Goal: Find specific page/section: Find specific page/section

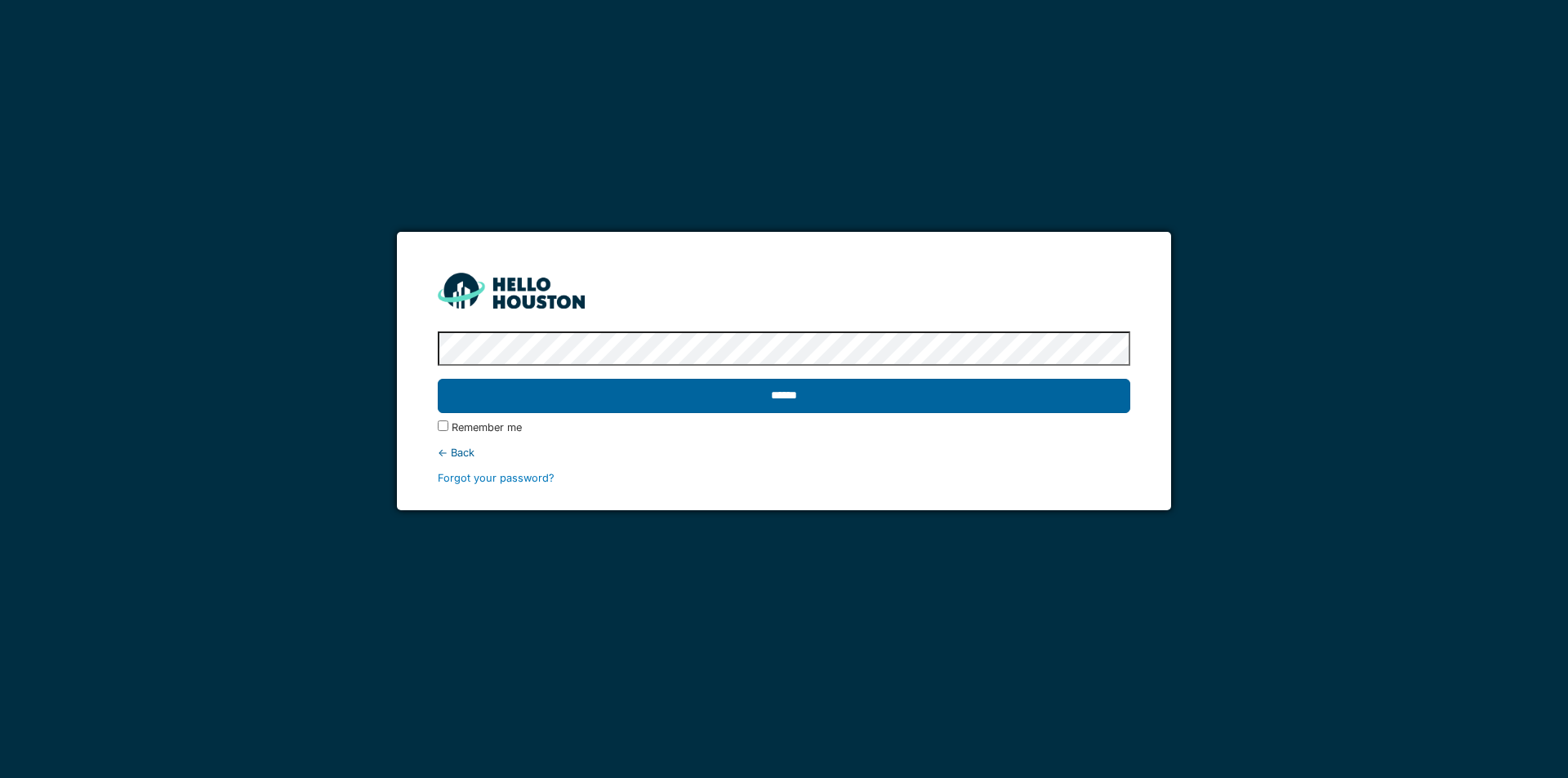
click at [786, 395] on input "******" at bounding box center [784, 395] width 692 height 34
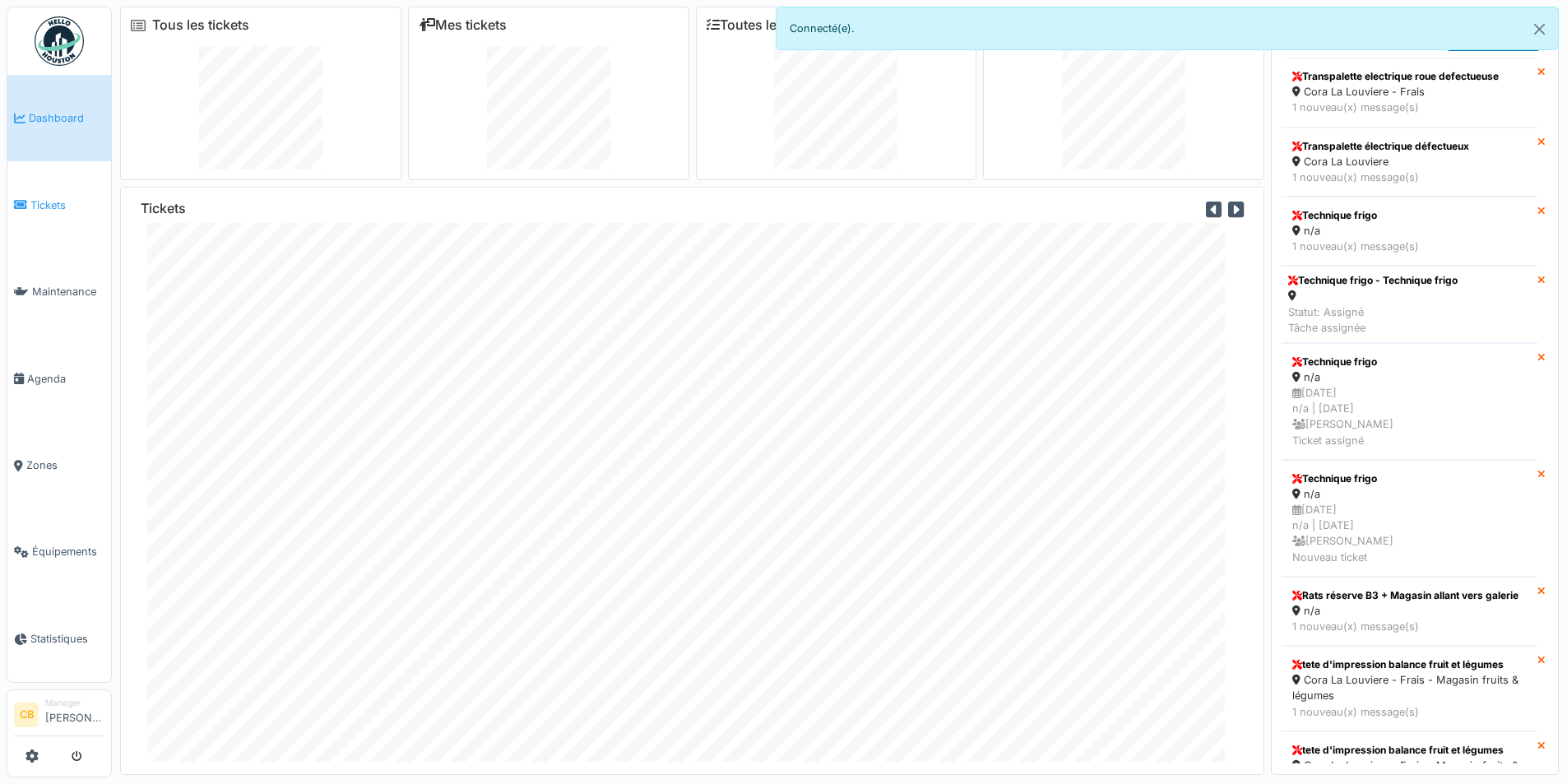
click at [43, 200] on span "Tickets" at bounding box center [68, 205] width 74 height 16
